Goal: Task Accomplishment & Management: Complete application form

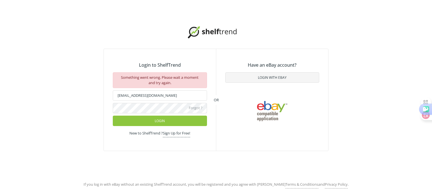
click at [178, 133] on link "Sign Up for Free!" at bounding box center [176, 133] width 27 height 7
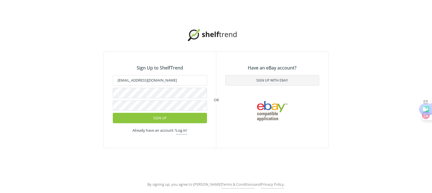
click at [179, 132] on link "Log in!" at bounding box center [181, 131] width 11 height 7
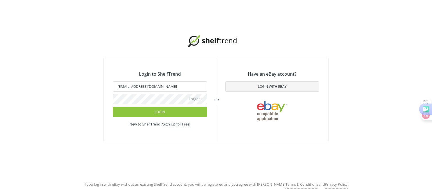
click at [183, 124] on link "Sign Up for Free!" at bounding box center [176, 124] width 27 height 7
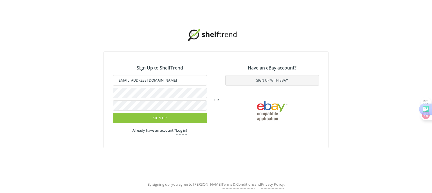
click at [71, 90] on div "Sign Up to ShelfTrend [EMAIL_ADDRESS][DOMAIN_NAME] Sign Up Already have an acco…" at bounding box center [216, 88] width 432 height 177
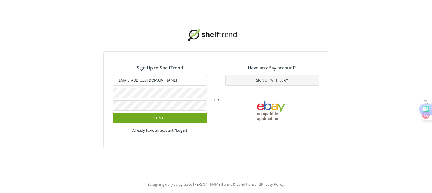
drag, startPoint x: 42, startPoint y: 142, endPoint x: 118, endPoint y: 123, distance: 78.6
click at [45, 141] on div "Sign Up to ShelfTrend [EMAIL_ADDRESS][DOMAIN_NAME] Sign Up Already have an acco…" at bounding box center [216, 88] width 432 height 177
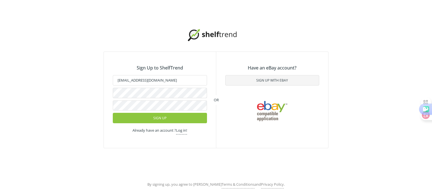
click at [58, 103] on div "Sign Up to ShelfTrend huamao18@hotmail.com Sign Up Already have an account ? Lo…" at bounding box center [216, 88] width 432 height 177
click at [97, 147] on div "Sign Up to ShelfTrend huamao18@hotmail.com Sign Up Already have an account ? Lo…" at bounding box center [216, 88] width 432 height 177
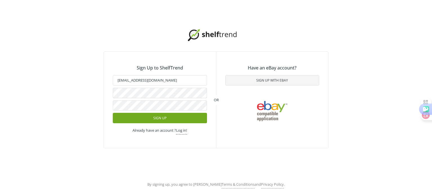
click at [161, 118] on button "Sign Up" at bounding box center [160, 118] width 94 height 10
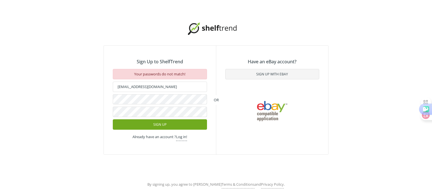
click at [159, 121] on button "Sign Up" at bounding box center [160, 124] width 94 height 10
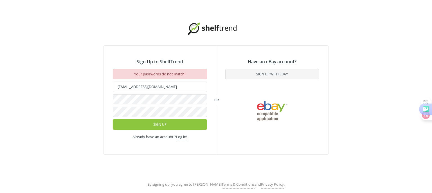
click at [74, 98] on div "Sign Up to ShelfTrend Your passwords do not match! huamao18@hotmail.com Sign Up…" at bounding box center [216, 88] width 432 height 177
drag, startPoint x: 74, startPoint y: 105, endPoint x: 114, endPoint y: 114, distance: 40.3
click at [74, 105] on div "Sign Up to ShelfTrend Your passwords do not match! huamao18@hotmail.com Sign Up…" at bounding box center [216, 88] width 432 height 177
click at [61, 110] on div "Sign Up to ShelfTrend Your passwords do not match! huamao18@hotmail.com Sign Up…" at bounding box center [216, 88] width 432 height 177
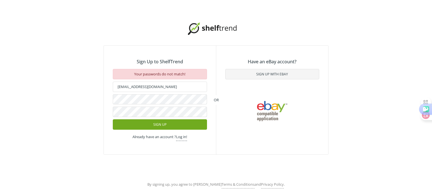
click at [146, 125] on button "Sign Up" at bounding box center [160, 124] width 94 height 10
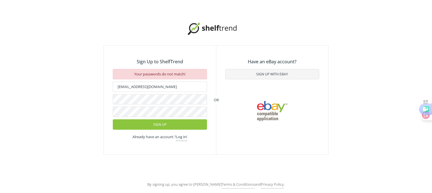
click at [184, 137] on link "Log in!" at bounding box center [181, 137] width 11 height 7
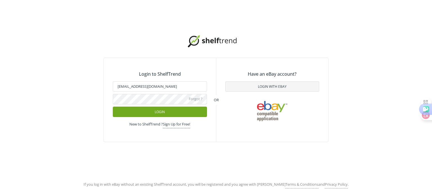
click at [183, 113] on button "Login" at bounding box center [160, 111] width 94 height 10
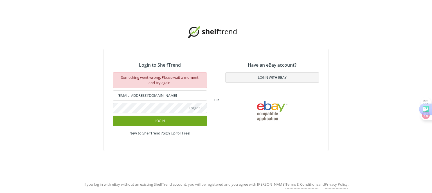
click at [178, 120] on button "Login" at bounding box center [160, 120] width 94 height 10
click at [178, 118] on button "Login" at bounding box center [160, 120] width 94 height 10
click at [273, 74] on button "Login with Ebay" at bounding box center [272, 77] width 94 height 10
